Goal: Task Accomplishment & Management: Use online tool/utility

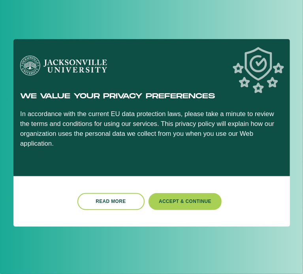
click at [268, 29] on div at bounding box center [151, 137] width 303 height 274
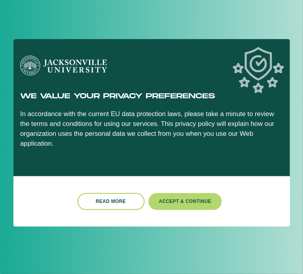
click at [176, 198] on button "Accept & Continue" at bounding box center [186, 201] width 74 height 17
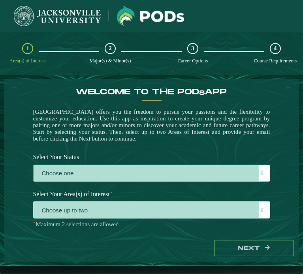
click at [267, 181] on div at bounding box center [264, 173] width 11 height 16
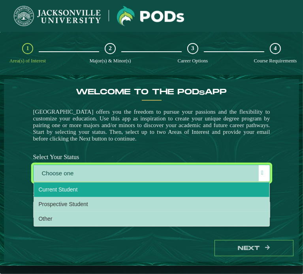
click at [43, 197] on li "Current Student" at bounding box center [152, 190] width 236 height 15
select select "[object Object]"
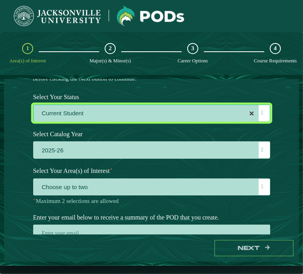
scroll to position [63, 0]
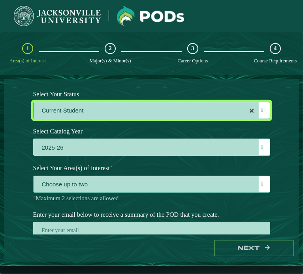
click at [164, 193] on span "Choose up to two" at bounding box center [152, 184] width 236 height 17
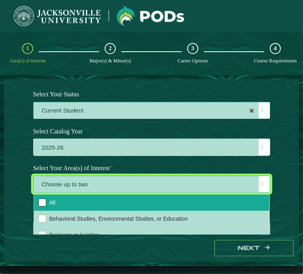
click at [38, 207] on div "All" at bounding box center [42, 203] width 8 height 8
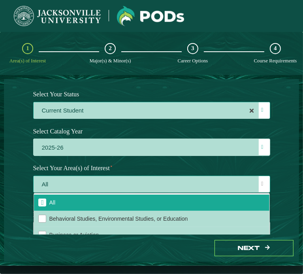
click at [50, 187] on span "All" at bounding box center [152, 184] width 236 height 17
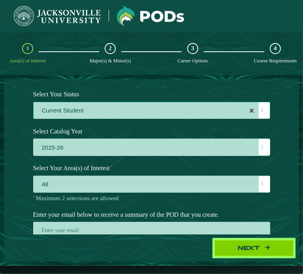
click at [225, 240] on button "Next" at bounding box center [254, 248] width 79 height 16
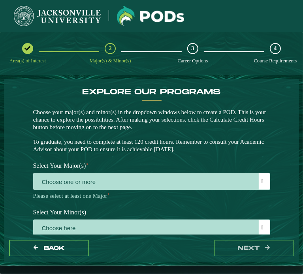
click at [183, 190] on span "Choose one or more" at bounding box center [152, 182] width 236 height 17
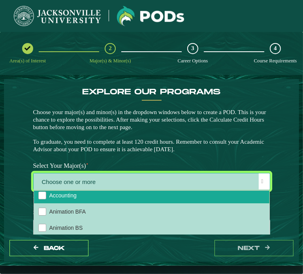
click at [159, 201] on li "Accounting" at bounding box center [152, 195] width 236 height 16
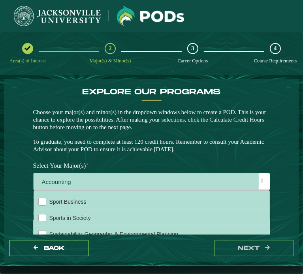
scroll to position [642, 0]
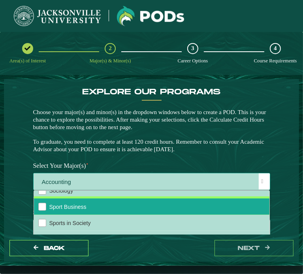
click at [75, 210] on span "Sport Business" at bounding box center [67, 207] width 37 height 6
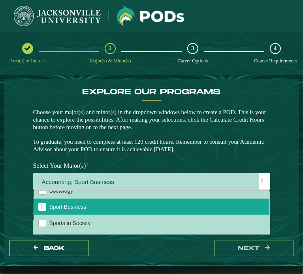
click at [123, 170] on label "Select Your Major(s) ⋆" at bounding box center [151, 166] width 249 height 15
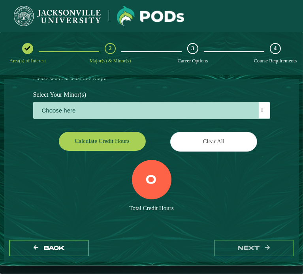
click at [118, 150] on button "Calculate credit hours" at bounding box center [102, 141] width 87 height 19
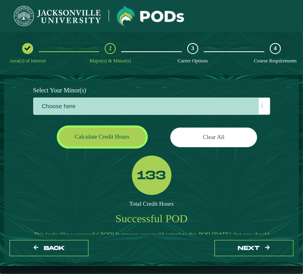
scroll to position [168, 0]
